Goal: Transaction & Acquisition: Download file/media

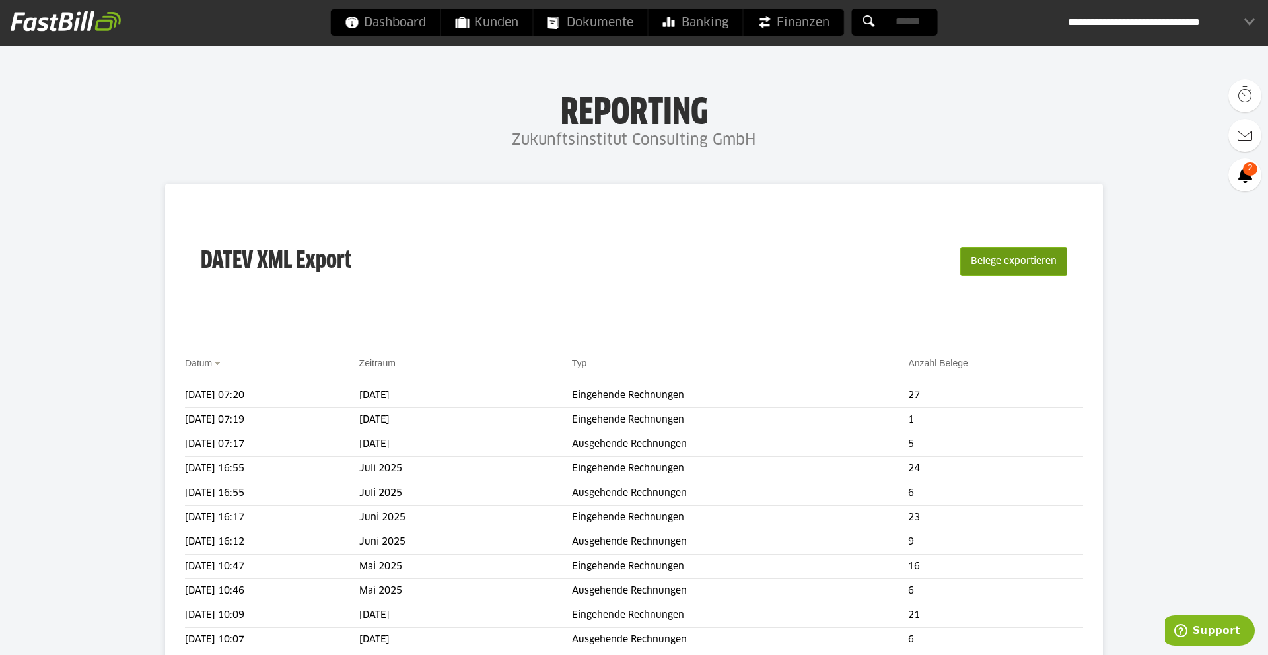
click at [1000, 258] on button "Belege exportieren" at bounding box center [1013, 261] width 107 height 29
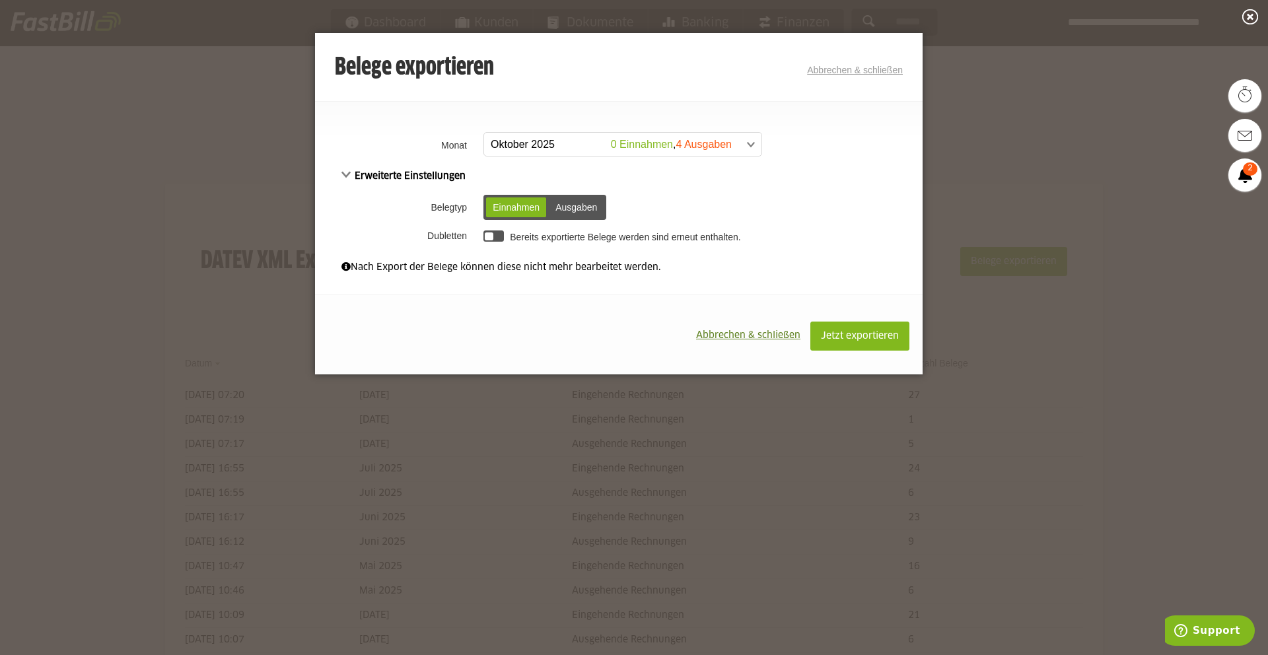
click at [578, 140] on span at bounding box center [615, 145] width 277 height 24
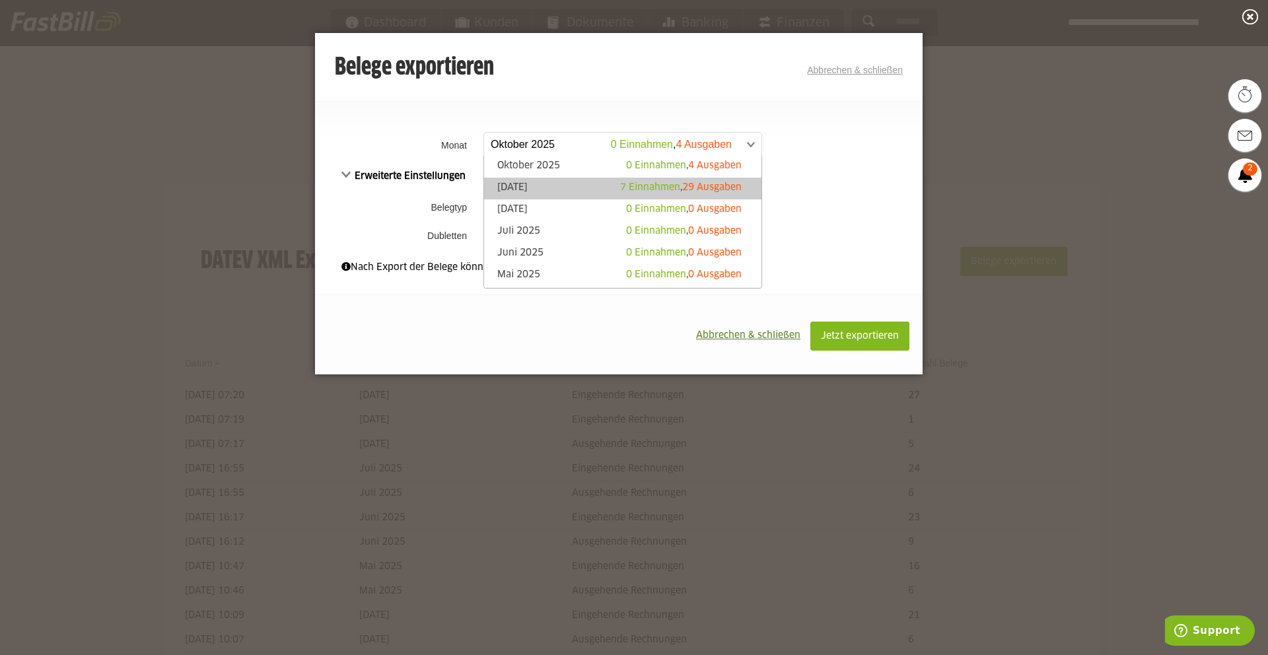
click at [571, 184] on link "[DATE] 7 Einnahmen , 29 Ausgaben" at bounding box center [623, 188] width 264 height 15
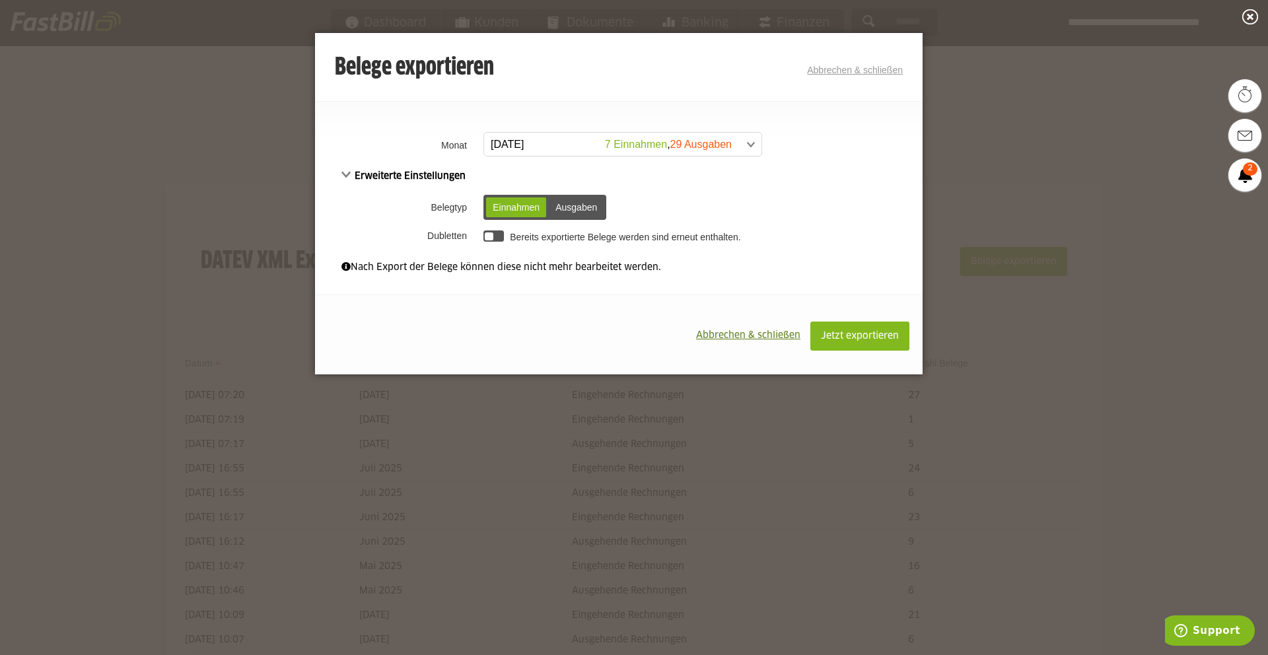
click at [489, 237] on div at bounding box center [489, 236] width 9 height 9
click at [862, 341] on span "Jetzt exportieren" at bounding box center [860, 336] width 78 height 9
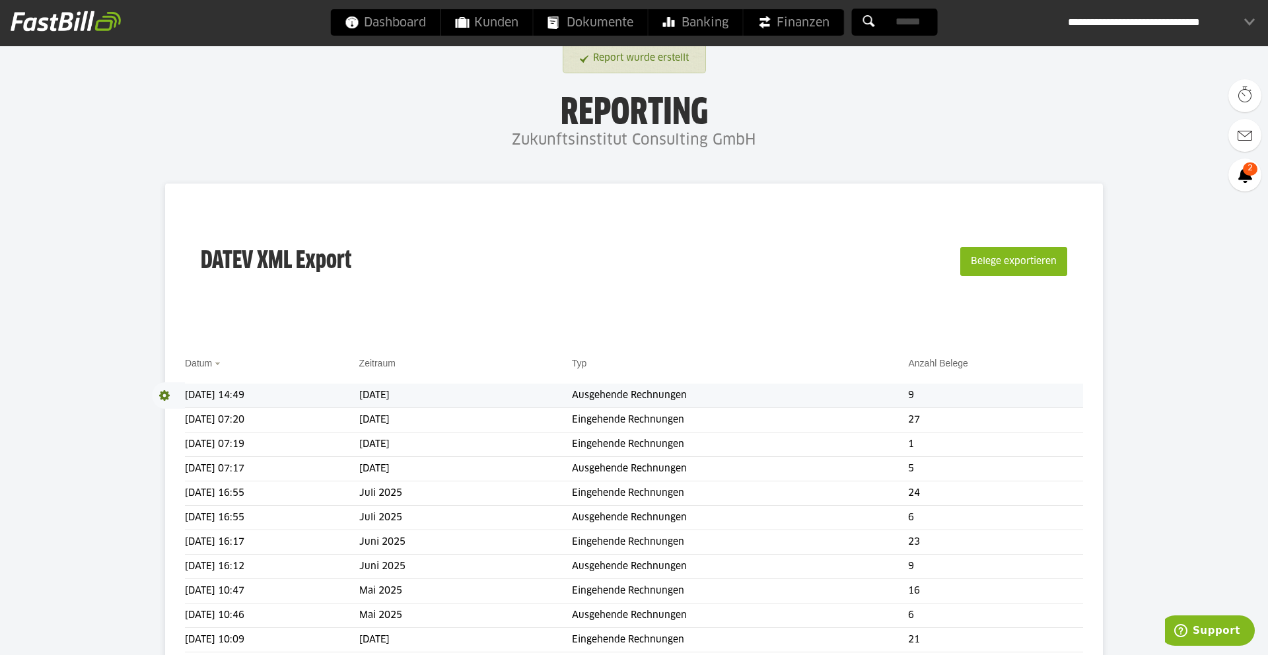
click at [164, 396] on span at bounding box center [168, 395] width 33 height 26
click at [173, 414] on link "Download" at bounding box center [187, 412] width 71 height 15
click at [987, 262] on button "Belege exportieren" at bounding box center [1013, 261] width 107 height 29
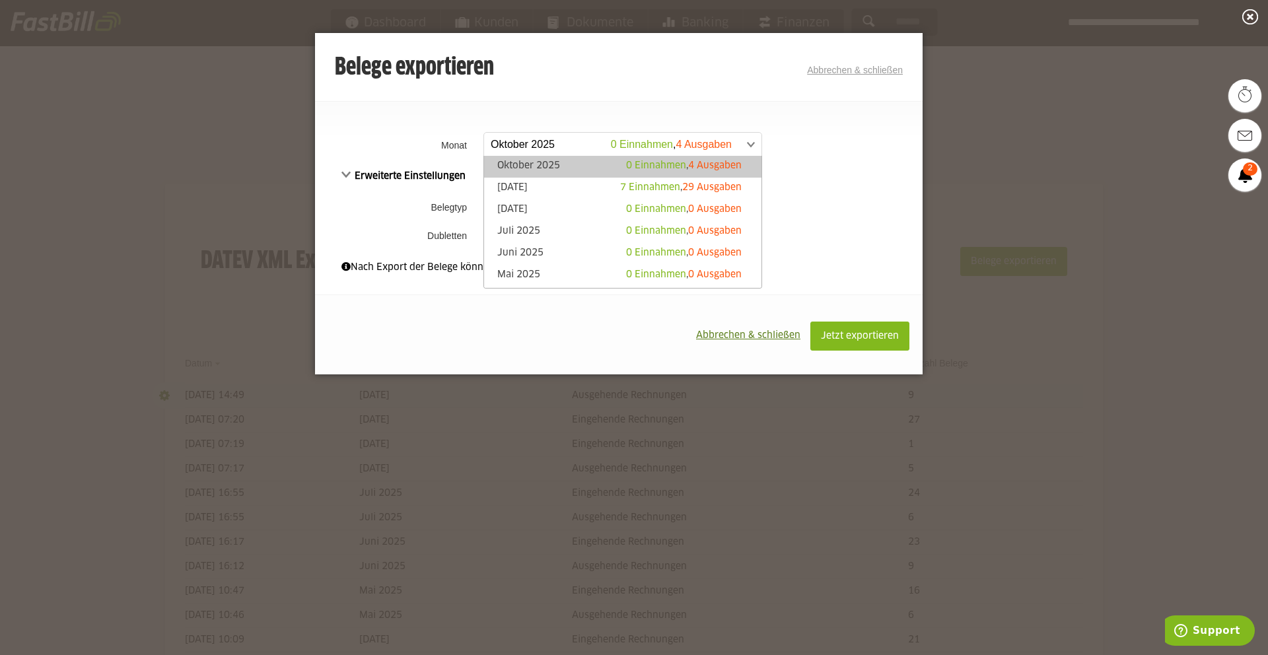
click at [592, 153] on span at bounding box center [615, 145] width 277 height 24
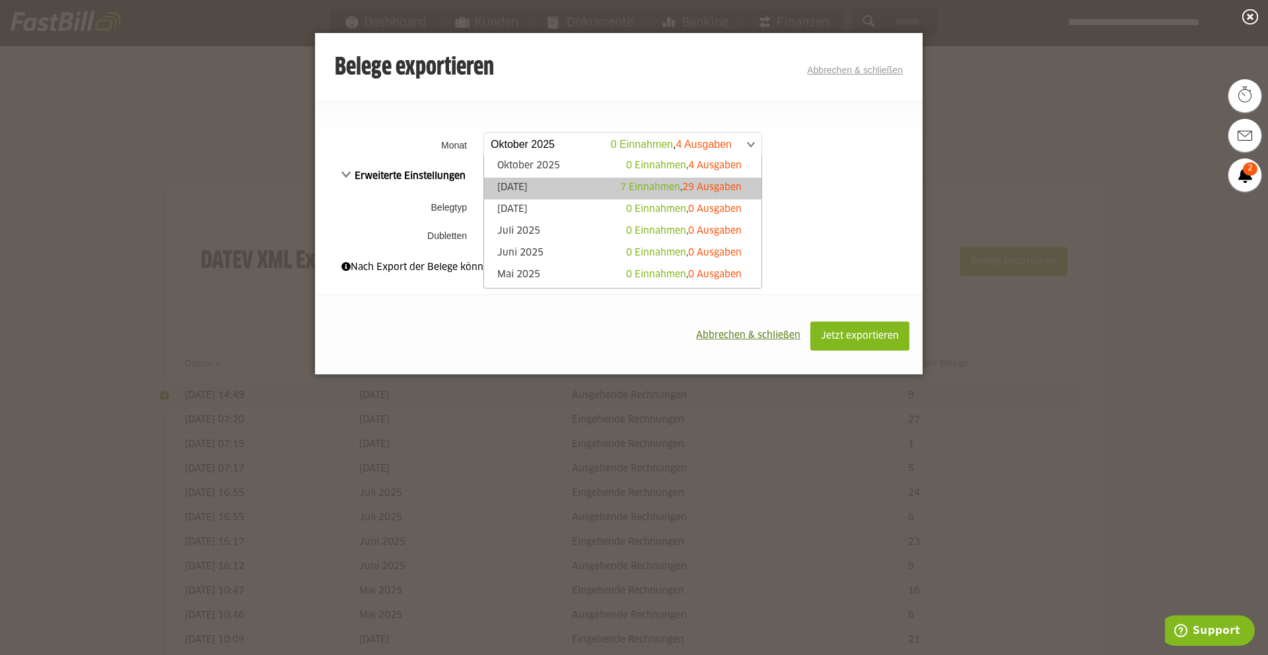
click at [532, 181] on link "[DATE] 7 Einnahmen , 29 Ausgaben" at bounding box center [623, 188] width 264 height 15
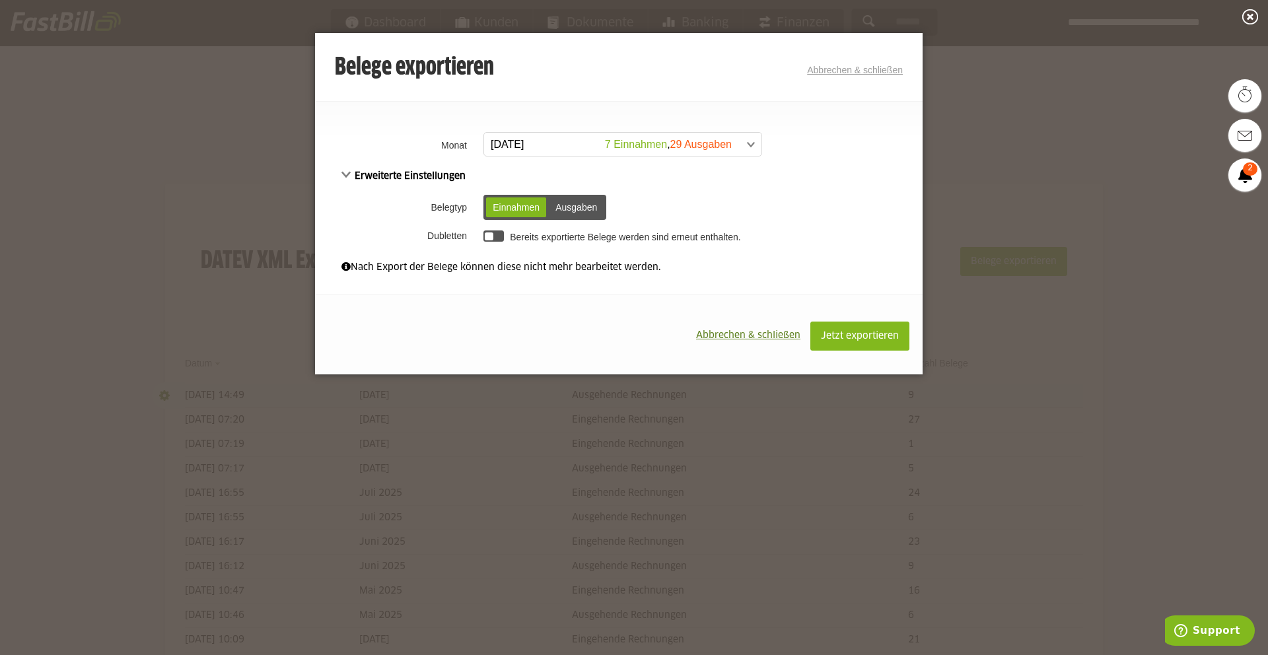
click at [492, 236] on div at bounding box center [489, 236] width 9 height 9
click at [588, 211] on div "Ausgaben" at bounding box center [576, 207] width 55 height 20
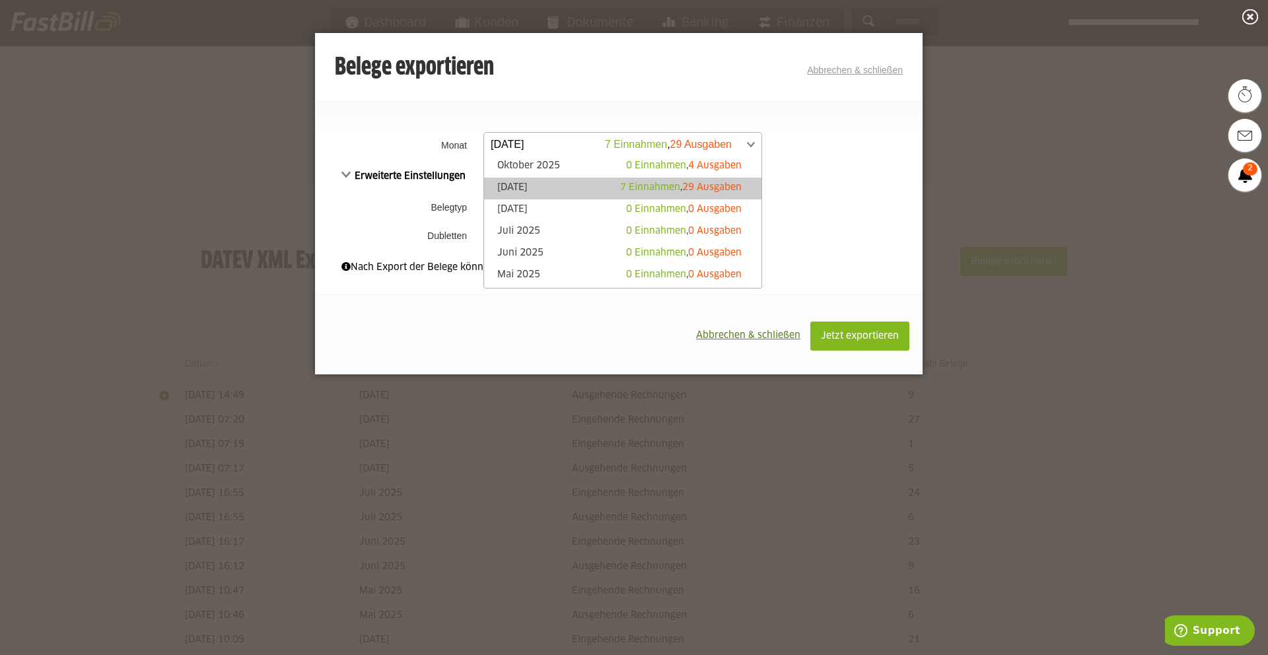
click at [738, 143] on span at bounding box center [615, 145] width 277 height 24
click at [663, 190] on span "7 Einnahmen" at bounding box center [650, 187] width 60 height 9
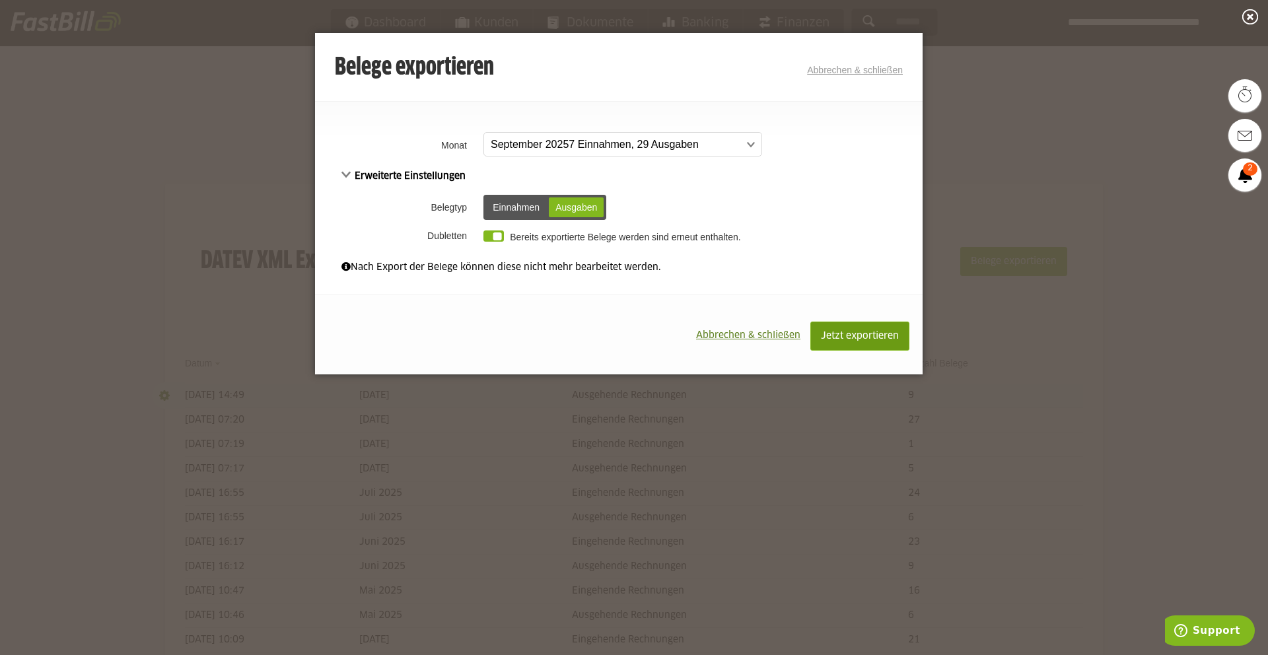
click at [876, 343] on button "Jetzt exportieren" at bounding box center [859, 336] width 99 height 29
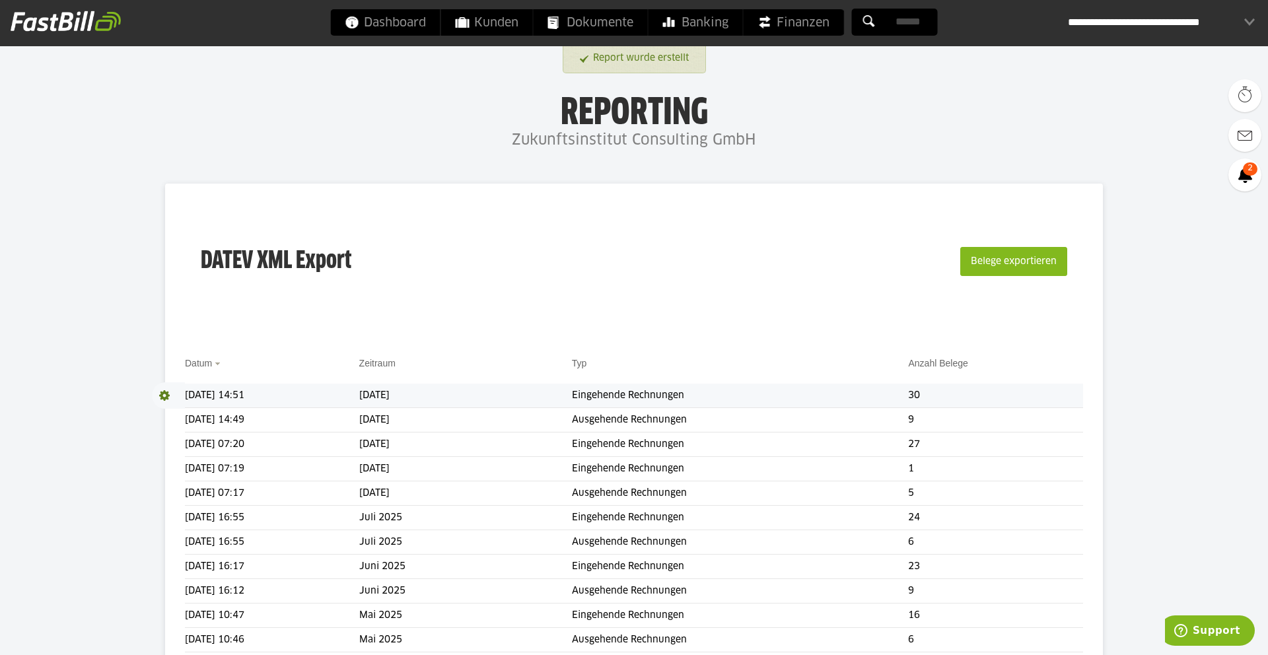
click at [166, 397] on span at bounding box center [168, 395] width 33 height 26
click at [174, 416] on link "Download" at bounding box center [187, 412] width 71 height 15
click at [1124, 28] on div "**********" at bounding box center [1161, 22] width 187 height 26
